Goal: Task Accomplishment & Management: Complete application form

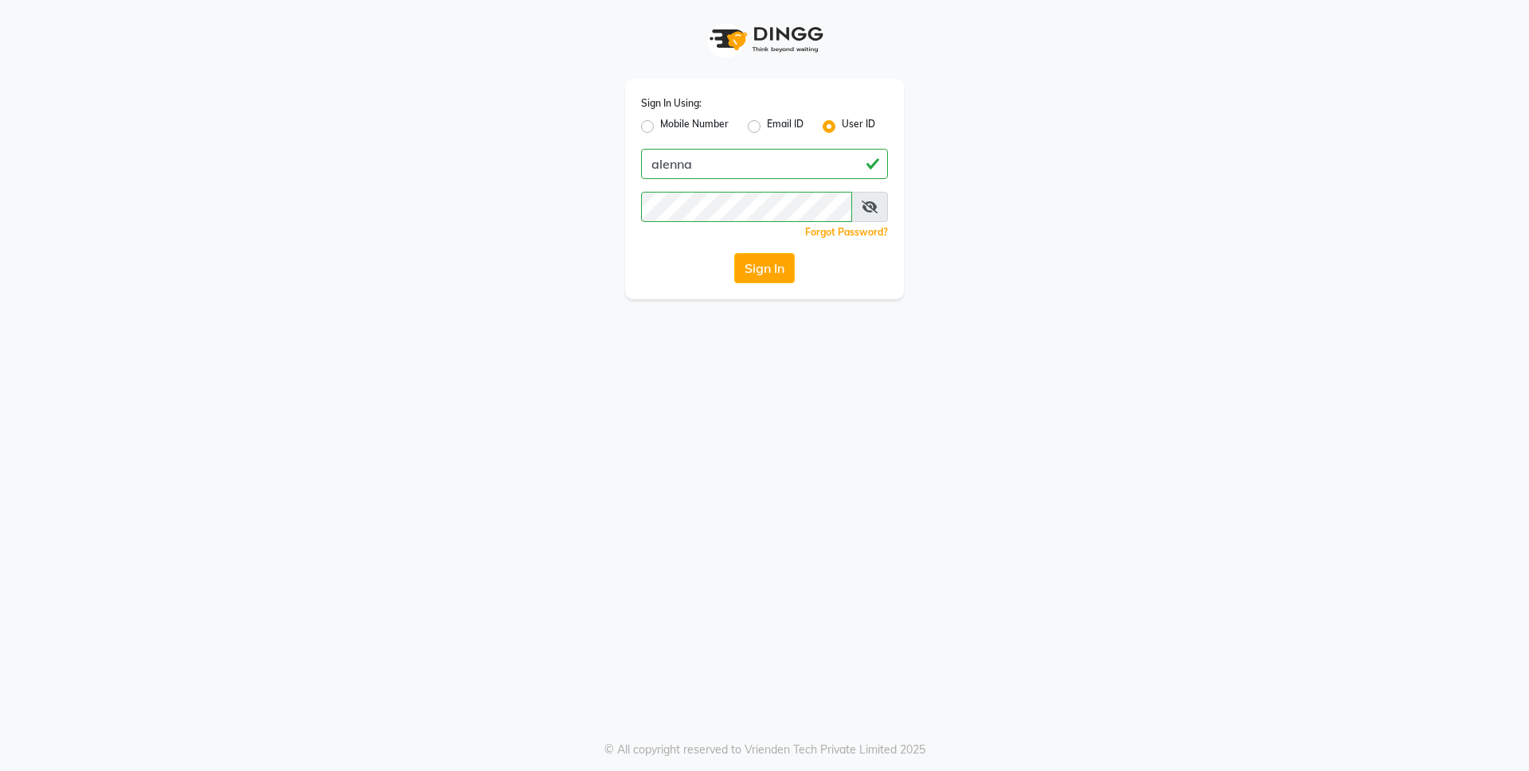
click at [784, 260] on button "Sign In" at bounding box center [764, 268] width 61 height 30
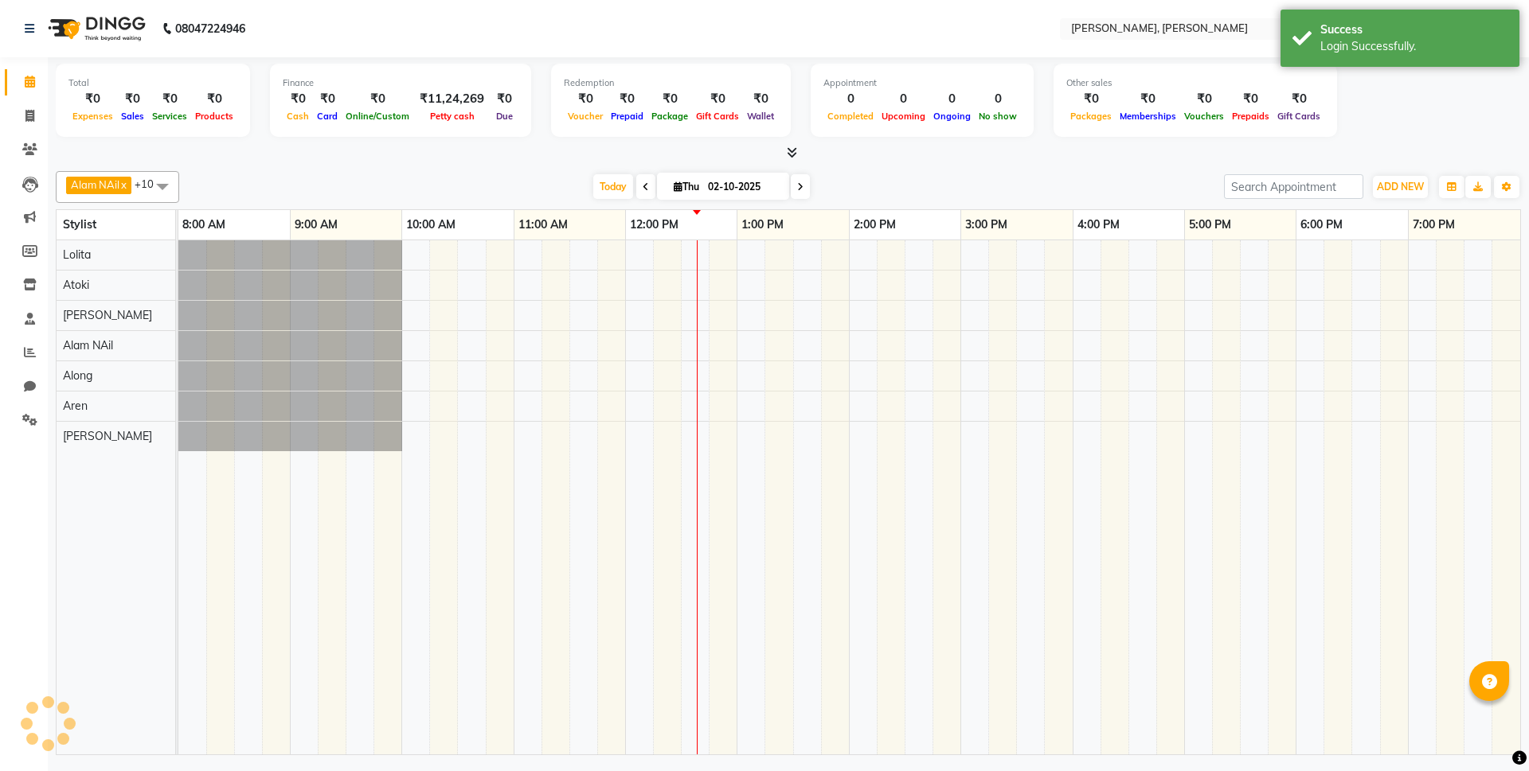
select select "en"
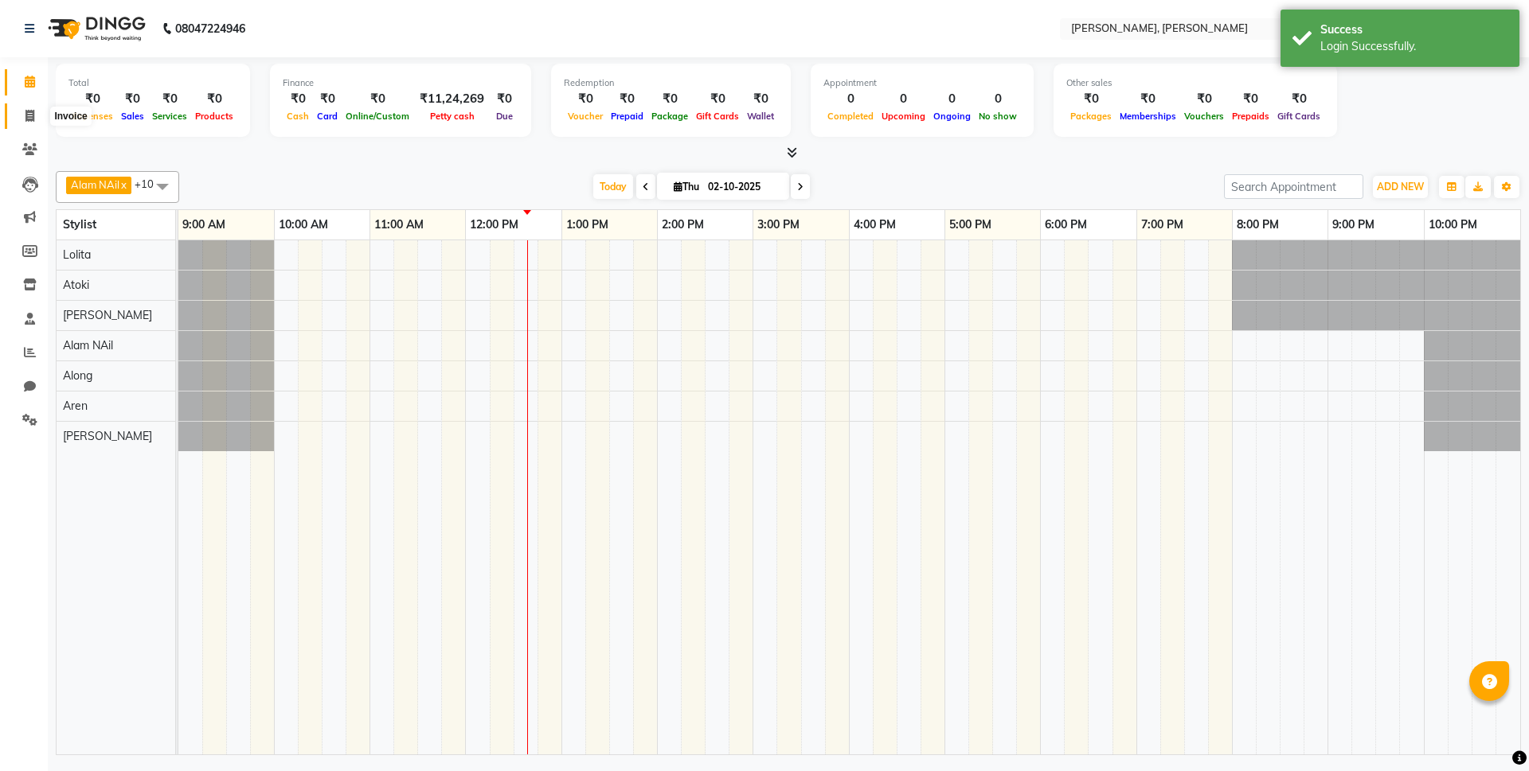
click at [29, 110] on icon at bounding box center [29, 116] width 9 height 12
select select "service"
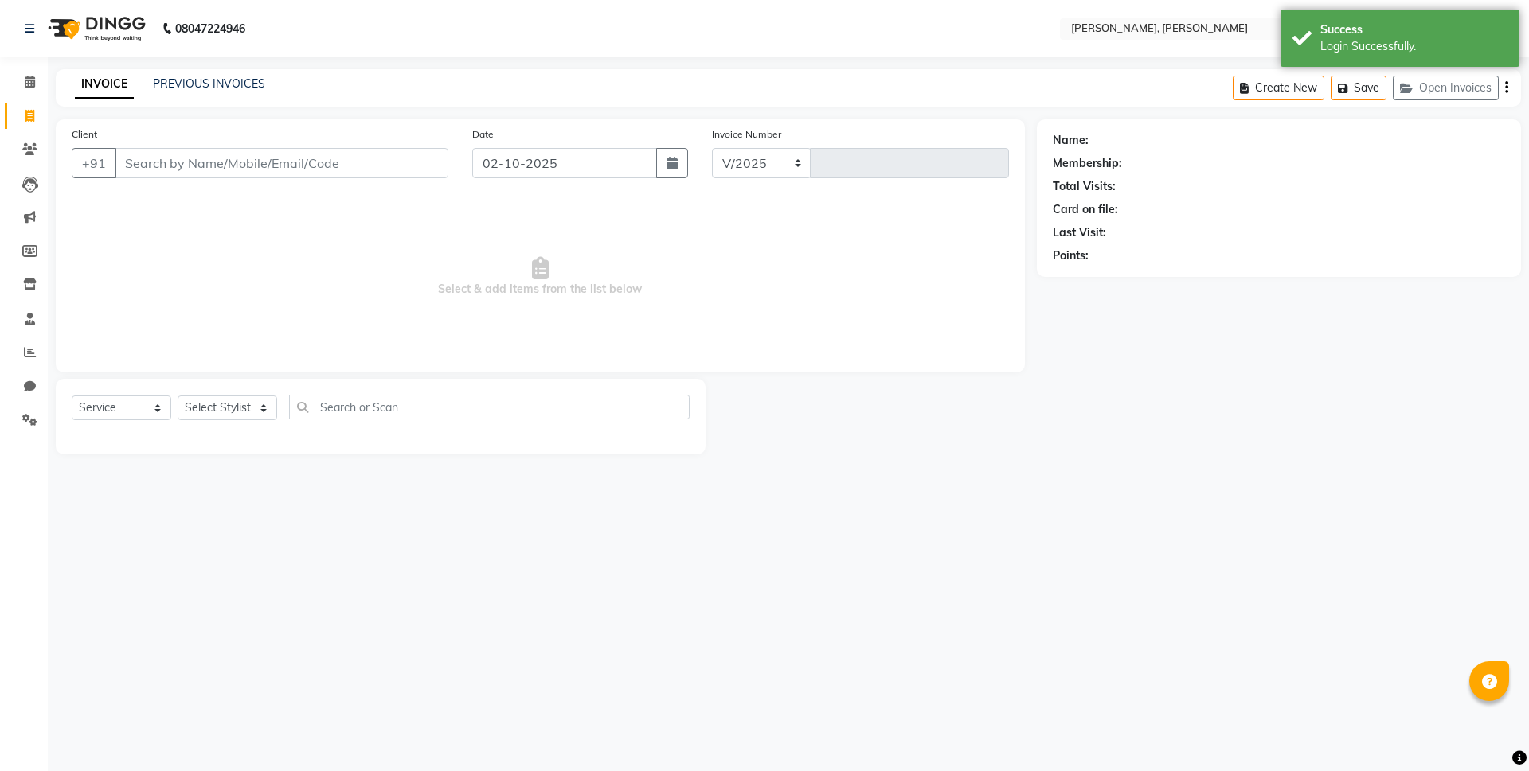
click at [189, 157] on input "Client" at bounding box center [282, 163] width 334 height 30
select select "5264"
type input "0725"
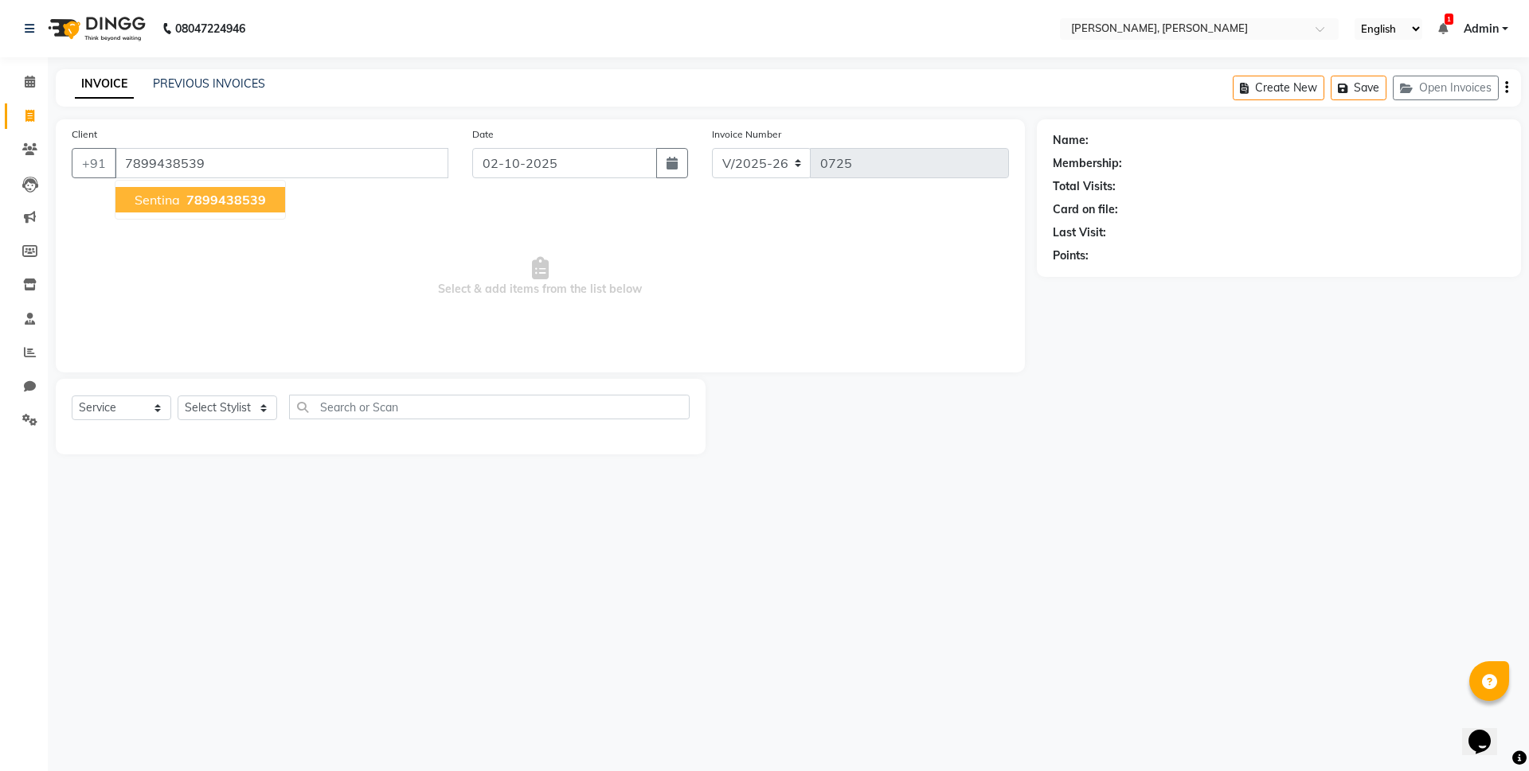
type input "7899438539"
click at [247, 202] on span "7899438539" at bounding box center [226, 200] width 80 height 16
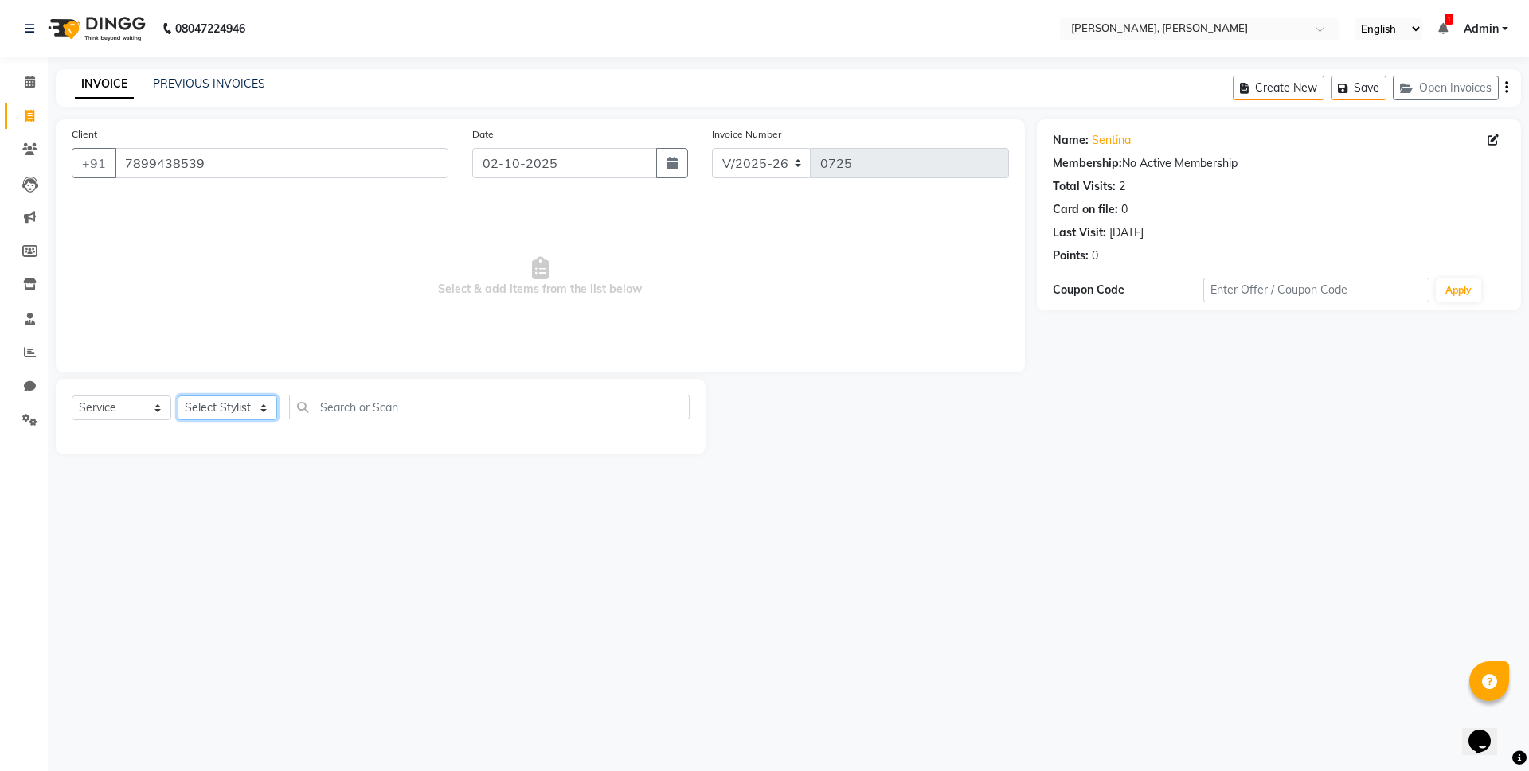
click at [244, 408] on select "Select Stylist Alam NAil Along anju [PERSON_NAME] [PERSON_NAME] Lolita luni" at bounding box center [228, 408] width 100 height 25
select select "53296"
click at [178, 396] on select "Select Stylist Alam NAil Along anju [PERSON_NAME] [PERSON_NAME] Lolita luni" at bounding box center [228, 408] width 100 height 25
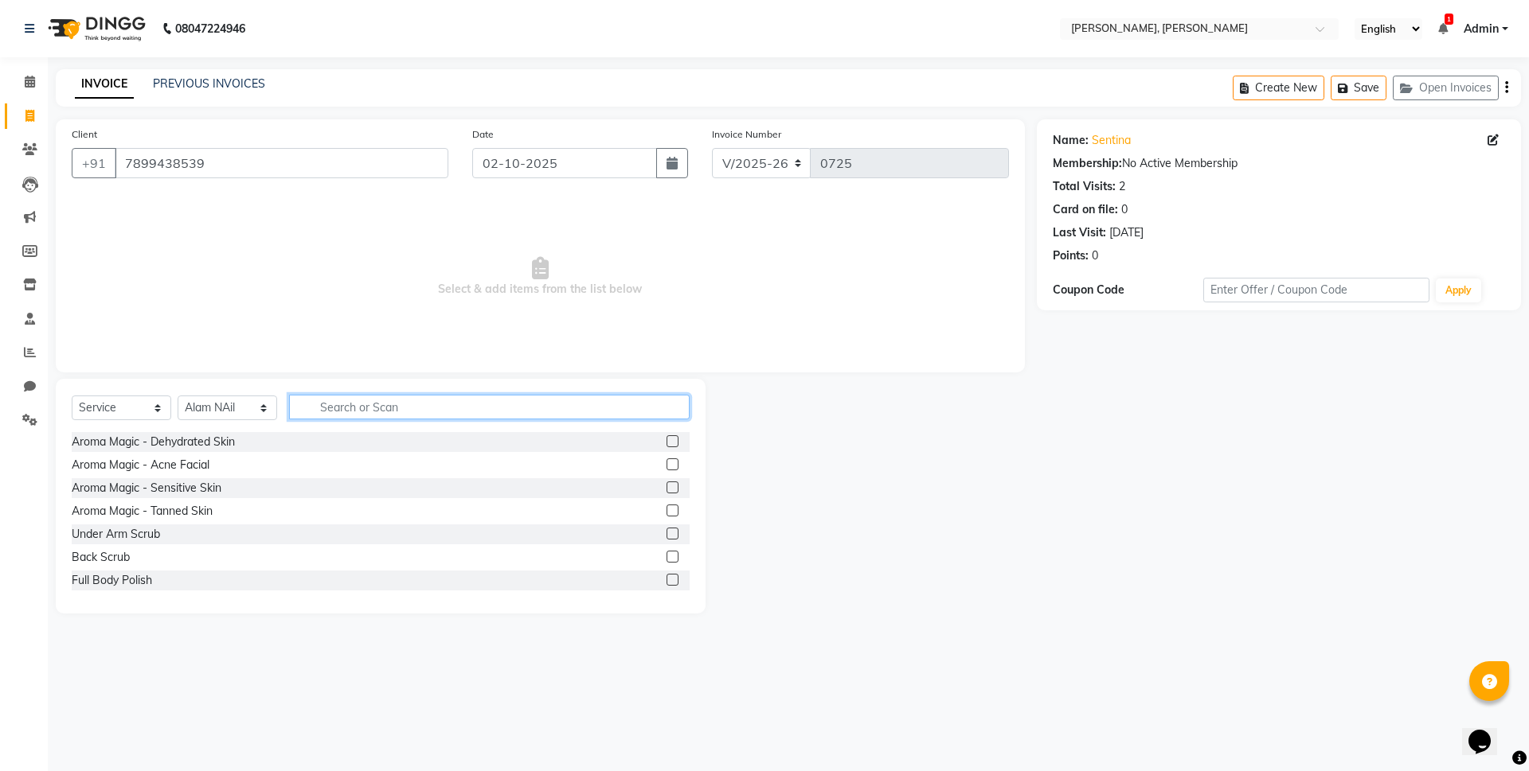
click at [357, 408] on input "text" at bounding box center [489, 407] width 400 height 25
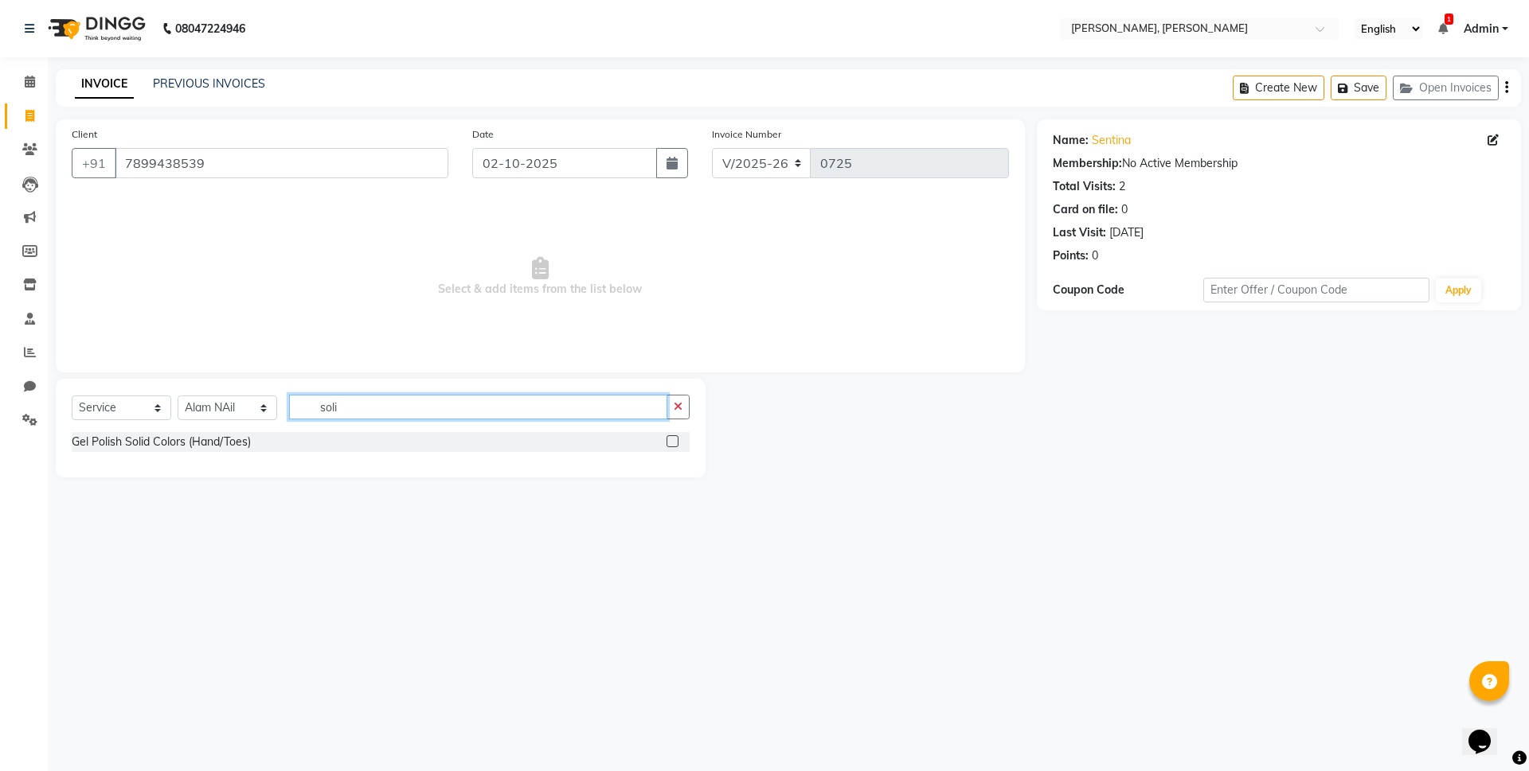
type input "soli"
click at [671, 443] on label at bounding box center [672, 442] width 12 height 12
click at [671, 443] on input "checkbox" at bounding box center [671, 442] width 10 height 10
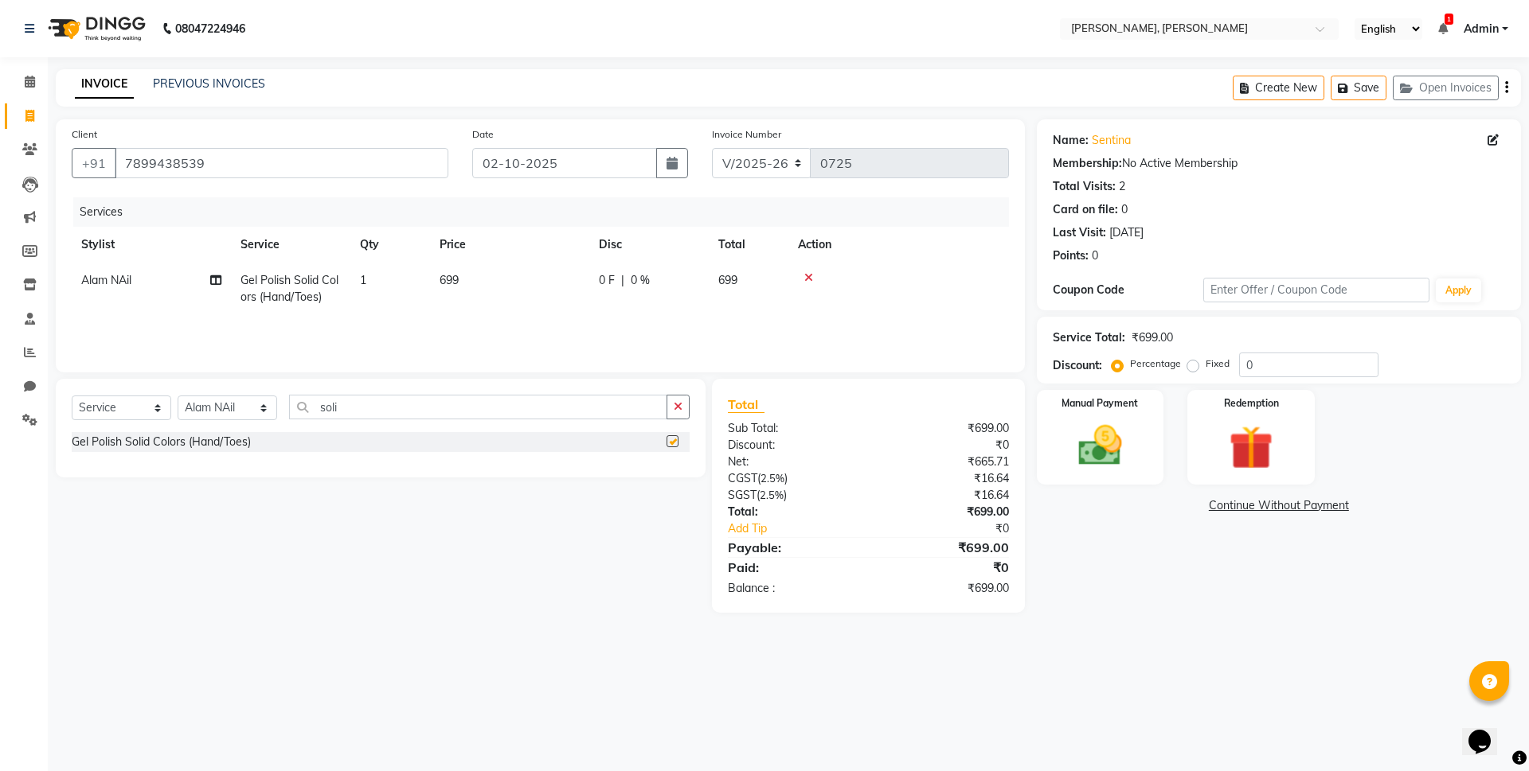
checkbox input "false"
click at [352, 407] on input "soli" at bounding box center [478, 407] width 378 height 25
drag, startPoint x: 352, startPoint y: 407, endPoint x: 312, endPoint y: 408, distance: 39.8
click at [312, 408] on input "soli" at bounding box center [478, 407] width 378 height 25
type input "glitt"
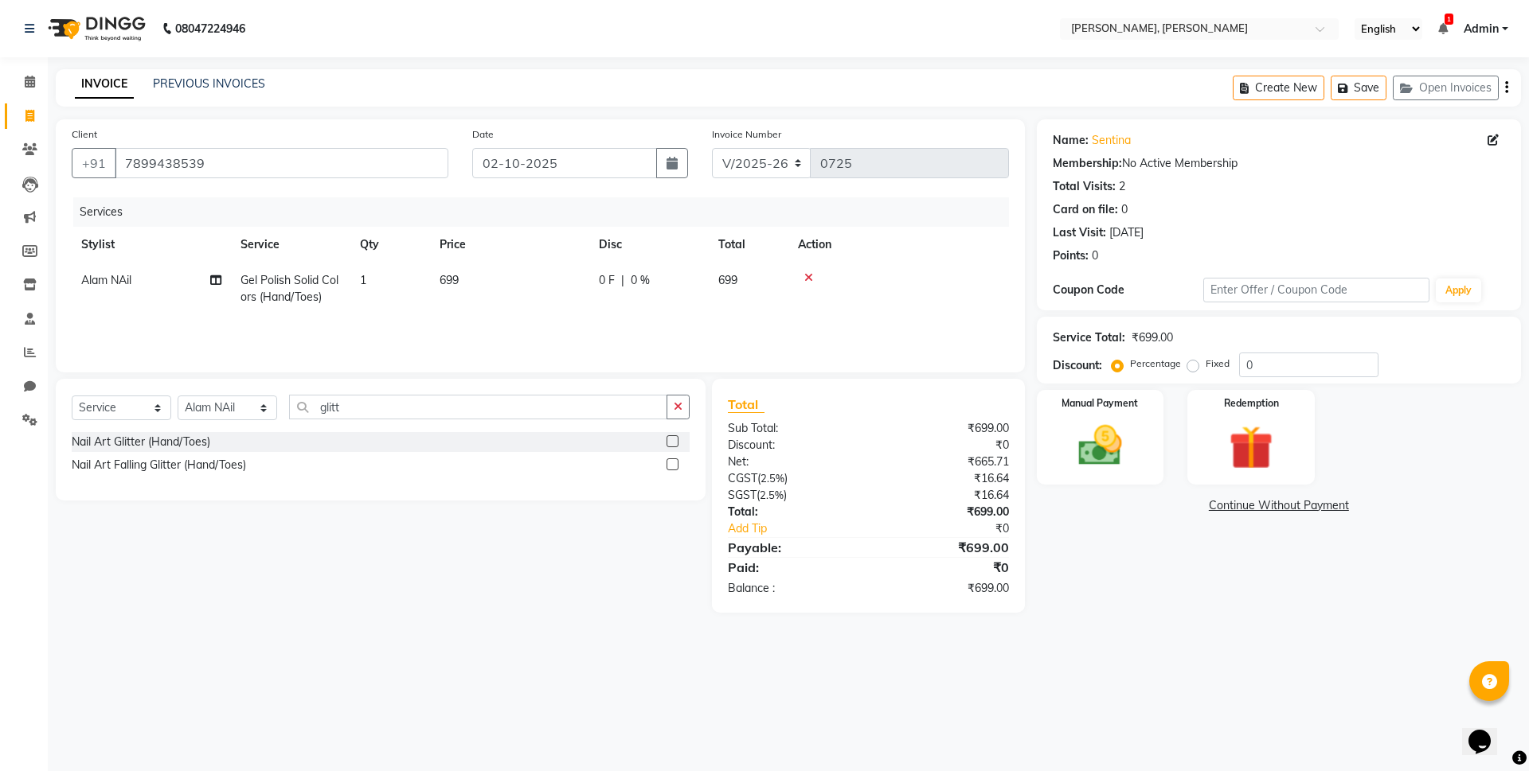
click at [670, 439] on label at bounding box center [672, 442] width 12 height 12
click at [670, 439] on input "checkbox" at bounding box center [671, 442] width 10 height 10
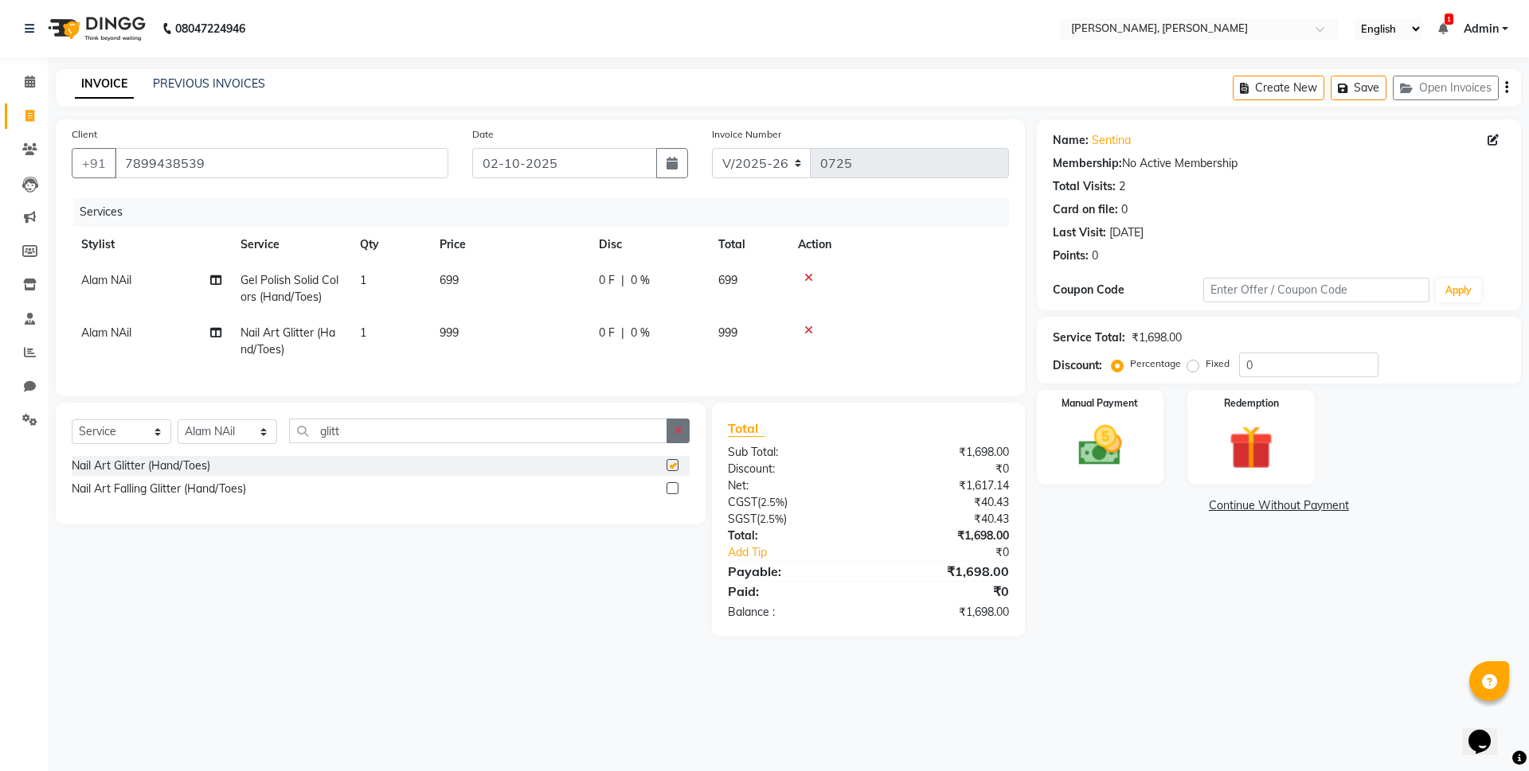
checkbox input "false"
click at [1106, 441] on img at bounding box center [1100, 446] width 74 height 53
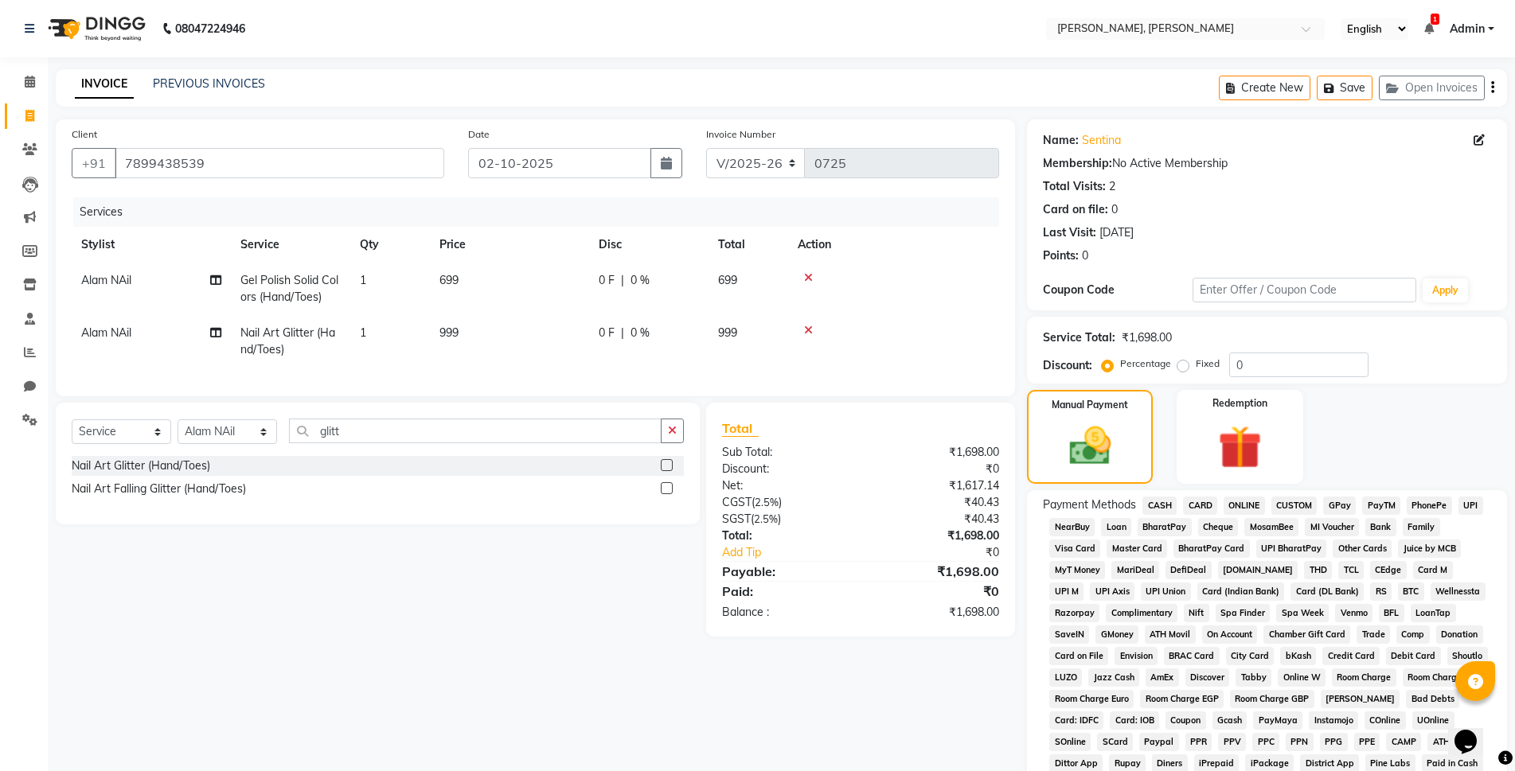
click at [1252, 503] on span "ONLINE" at bounding box center [1244, 506] width 41 height 18
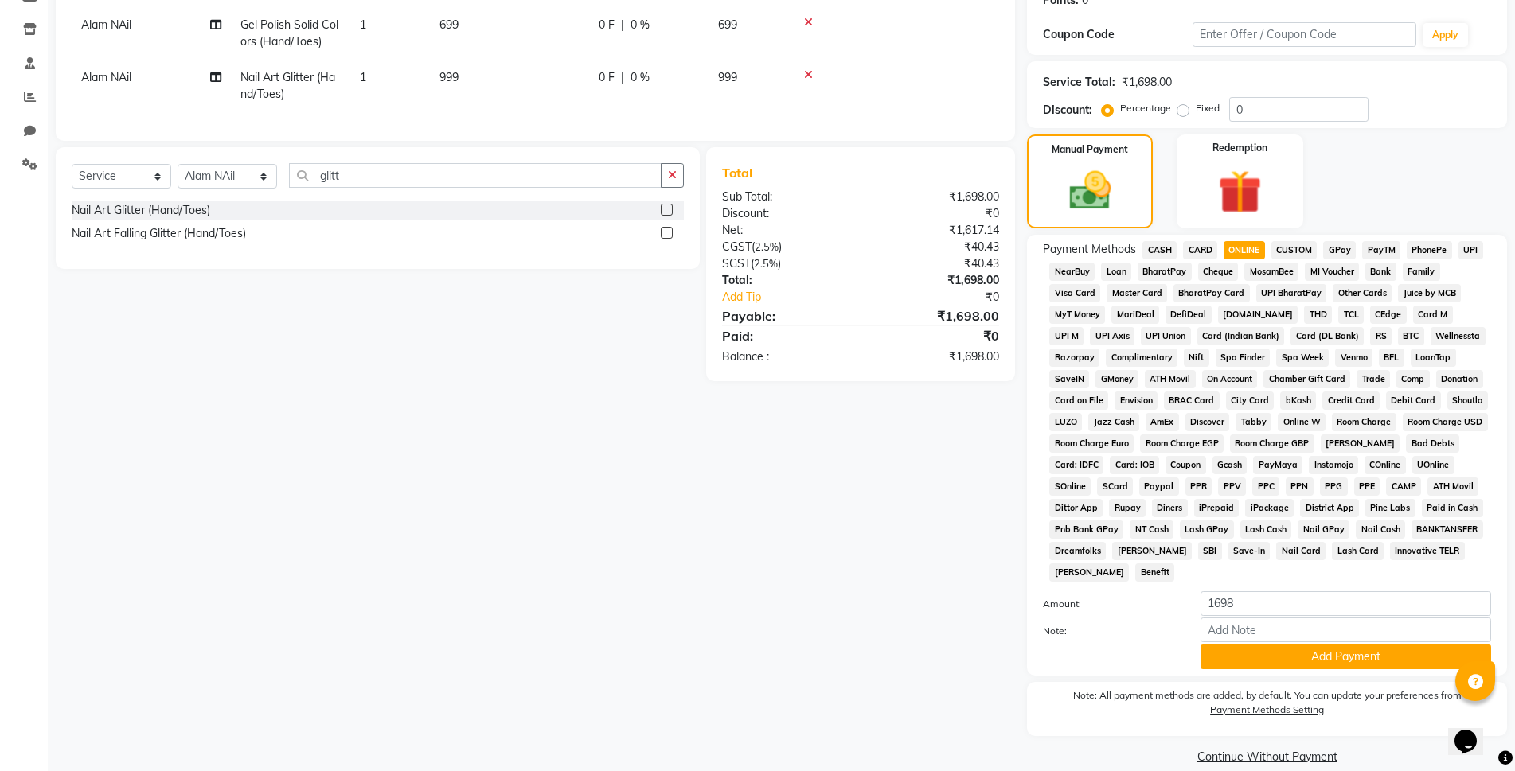
scroll to position [277, 0]
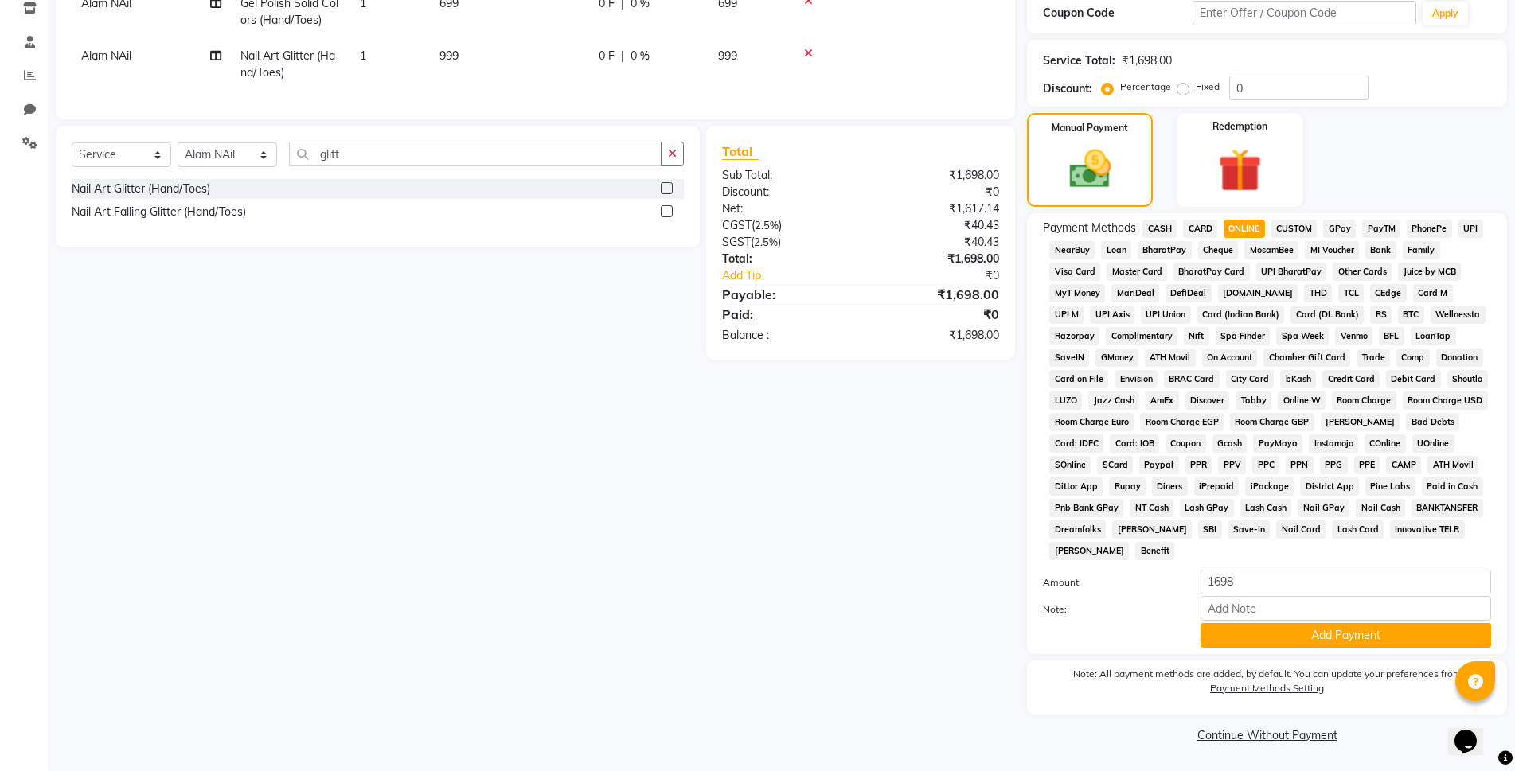
click at [1166, 221] on span "CASH" at bounding box center [1160, 229] width 34 height 18
click at [1375, 628] on button "Add Payment" at bounding box center [1346, 635] width 291 height 25
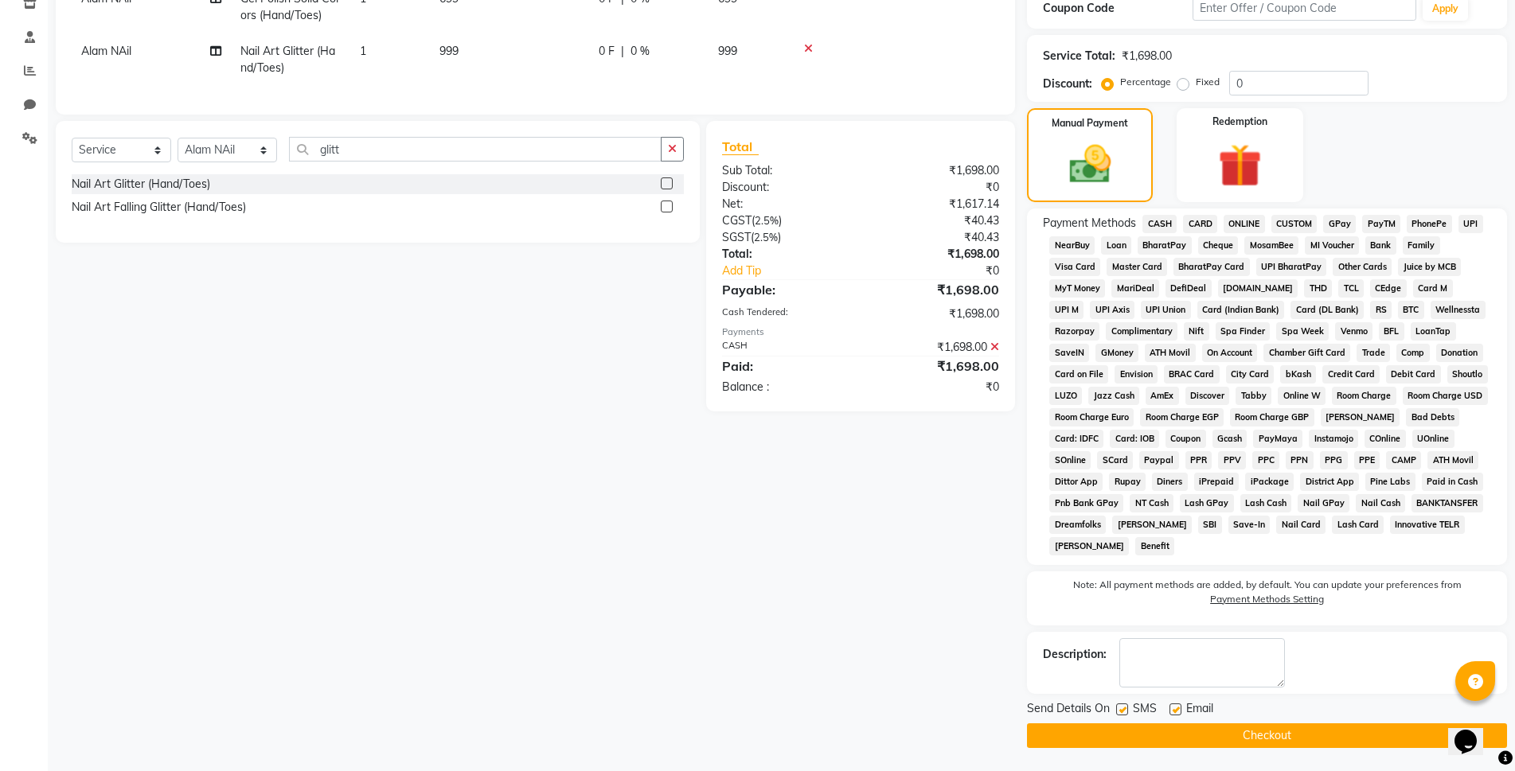
scroll to position [283, 0]
click at [1254, 736] on button "Checkout" at bounding box center [1267, 735] width 480 height 25
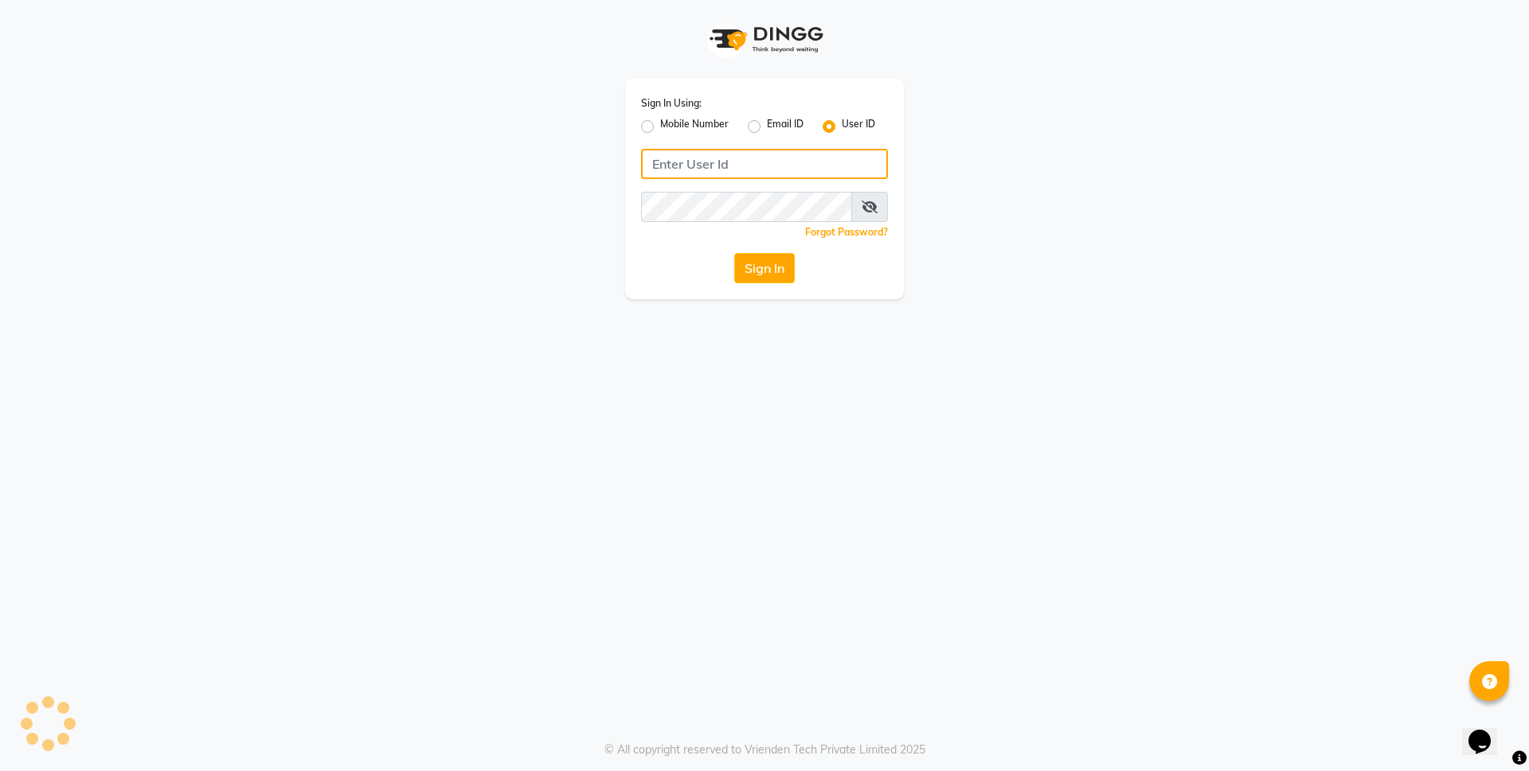
type input "alenna"
